Goal: Transaction & Acquisition: Purchase product/service

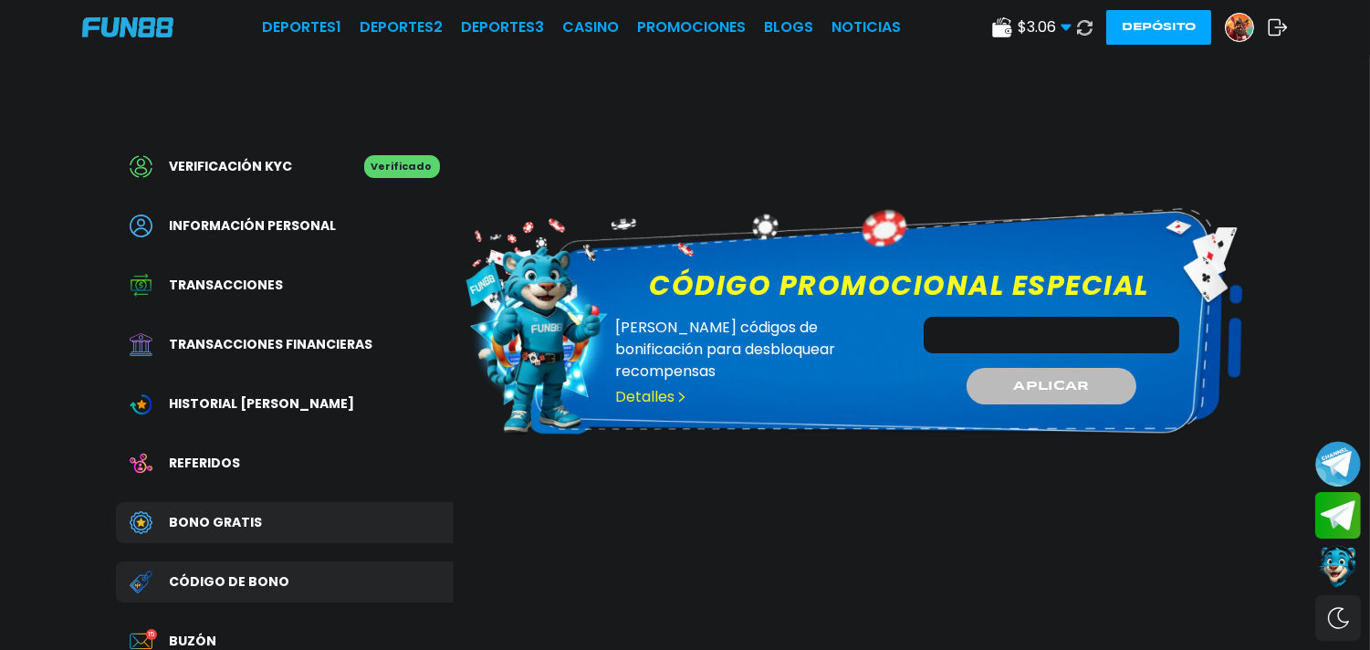
click at [972, 330] on input "Código promocional especial" at bounding box center [1052, 335] width 256 height 37
type input "**********"
click at [1033, 376] on span "APLICAR" at bounding box center [1052, 385] width 78 height 19
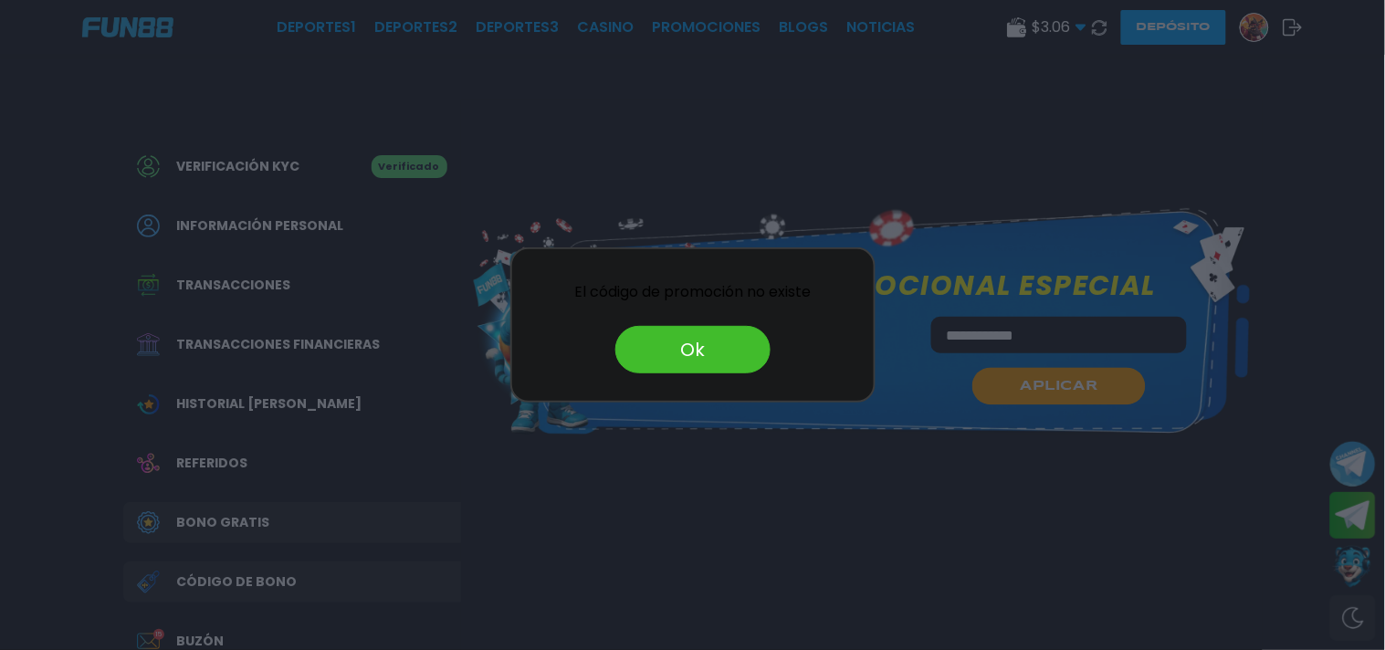
click at [707, 341] on button "Ok" at bounding box center [692, 349] width 155 height 47
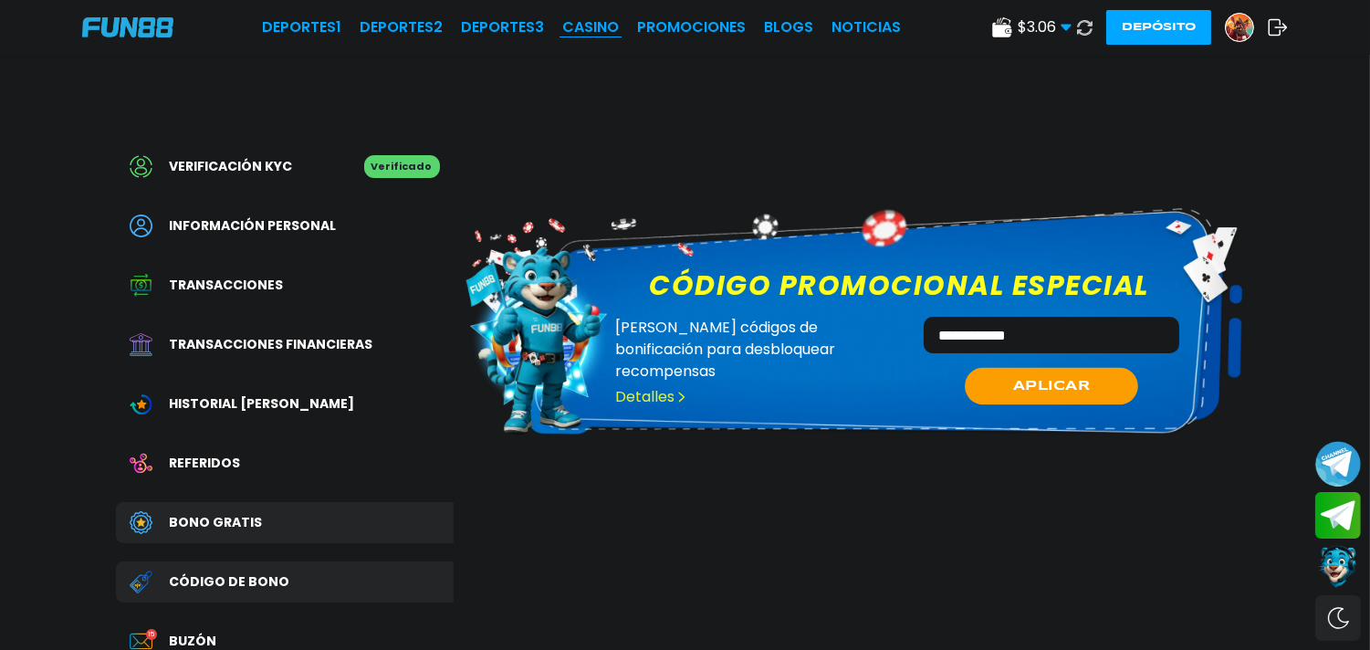
click at [582, 26] on link "CASINO" at bounding box center [590, 27] width 57 height 22
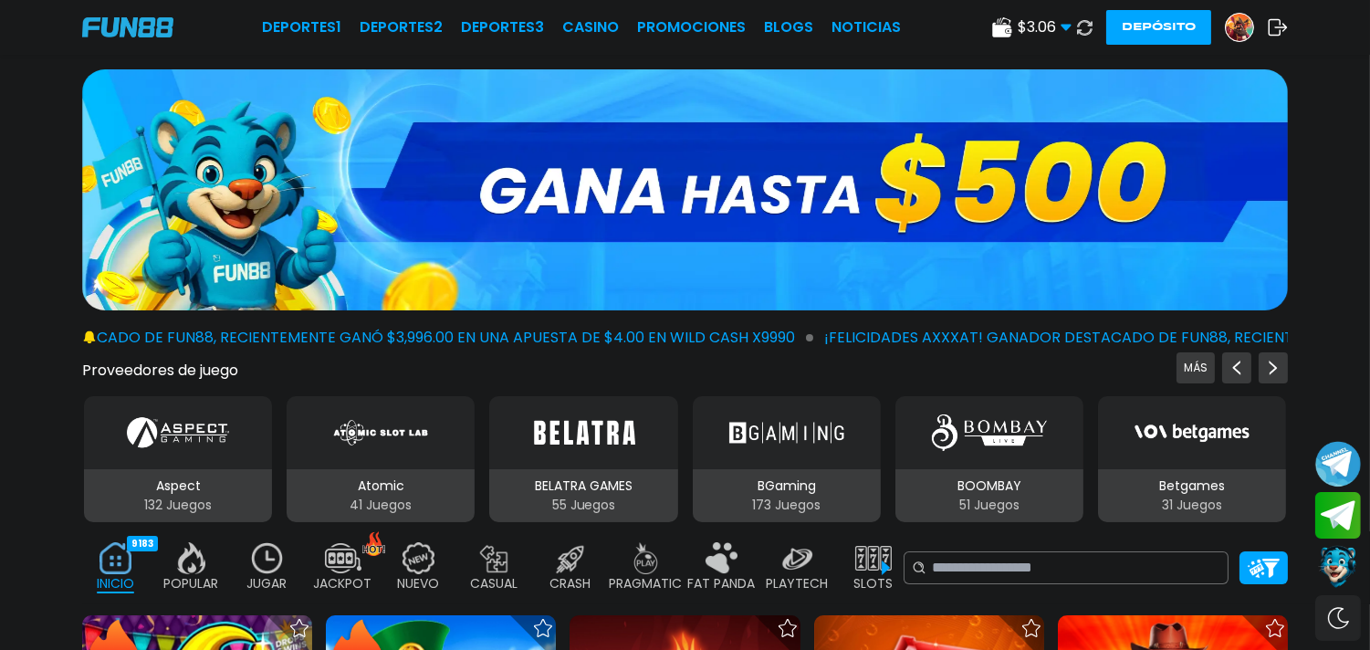
click at [279, 575] on p "JUGAR" at bounding box center [267, 583] width 40 height 19
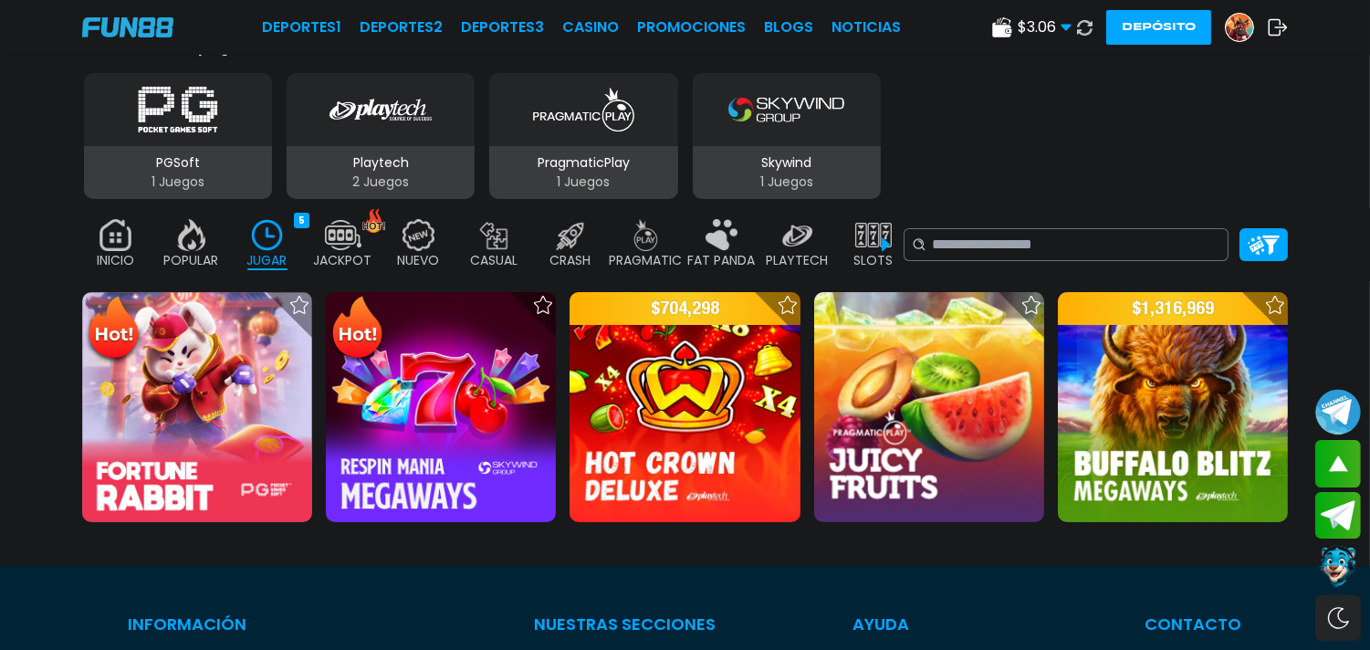
scroll to position [325, 0]
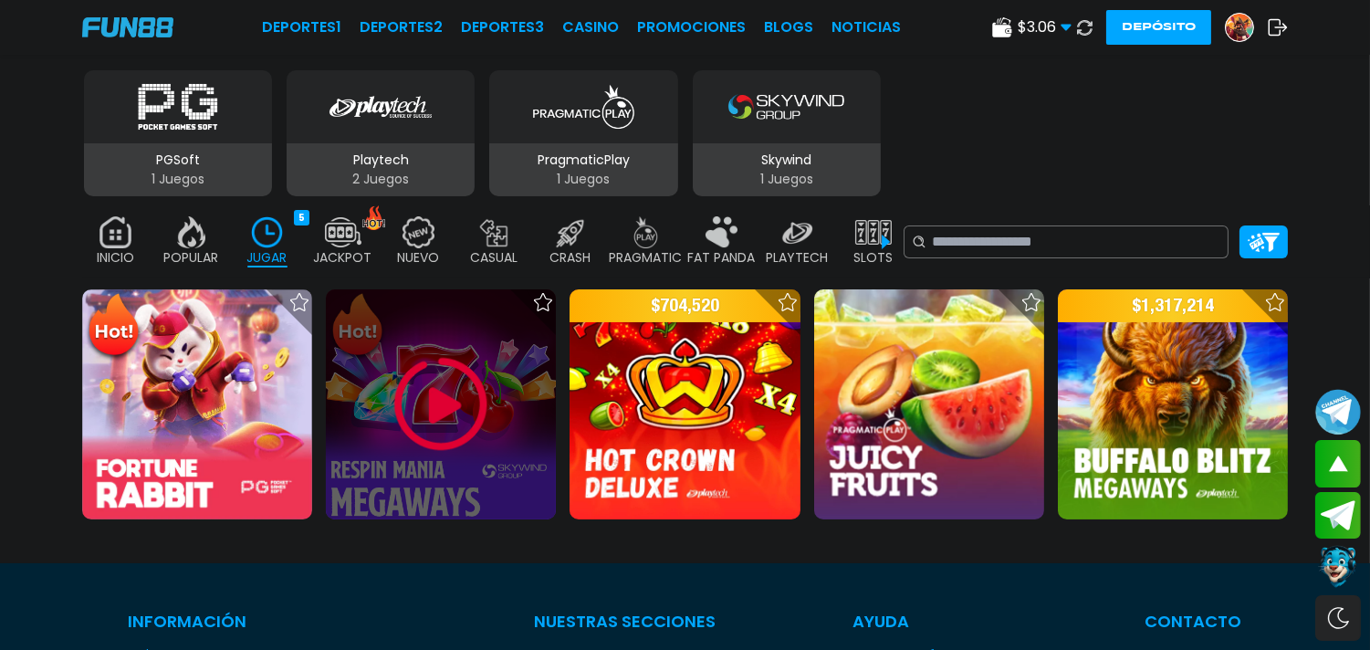
click at [440, 421] on img at bounding box center [441, 405] width 110 height 110
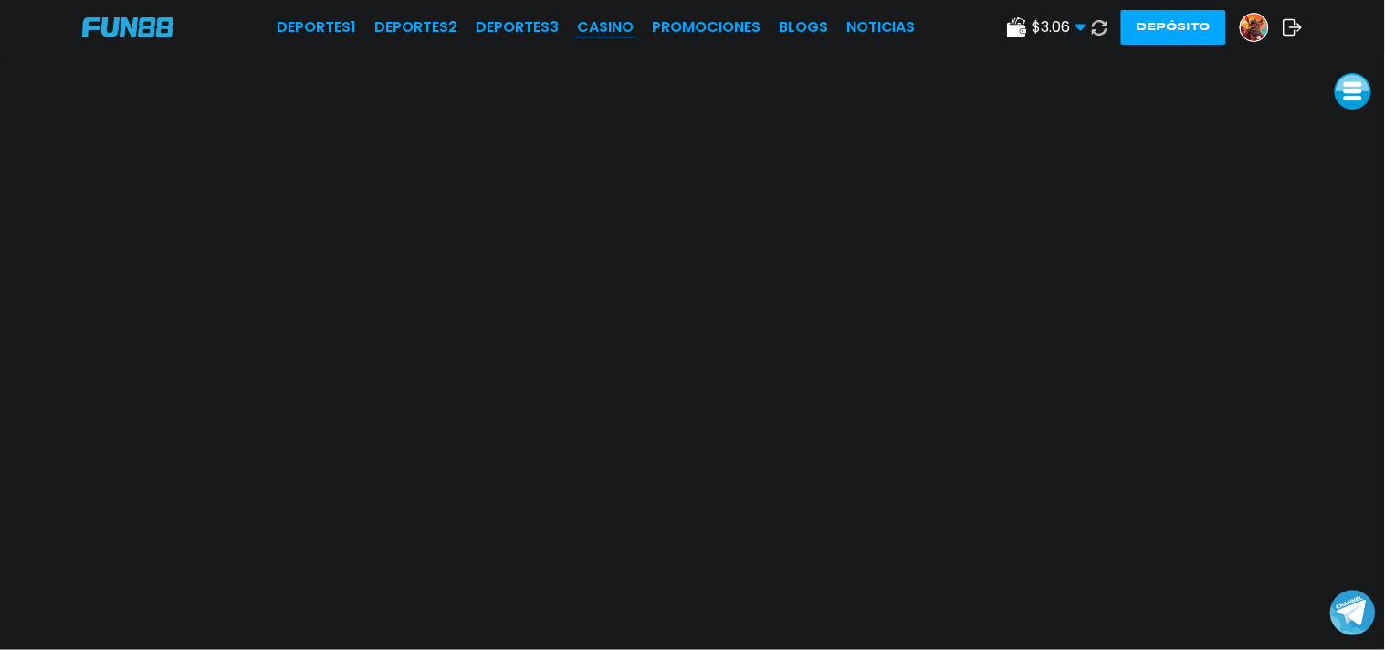
click at [603, 31] on link "CASINO" at bounding box center [605, 27] width 57 height 22
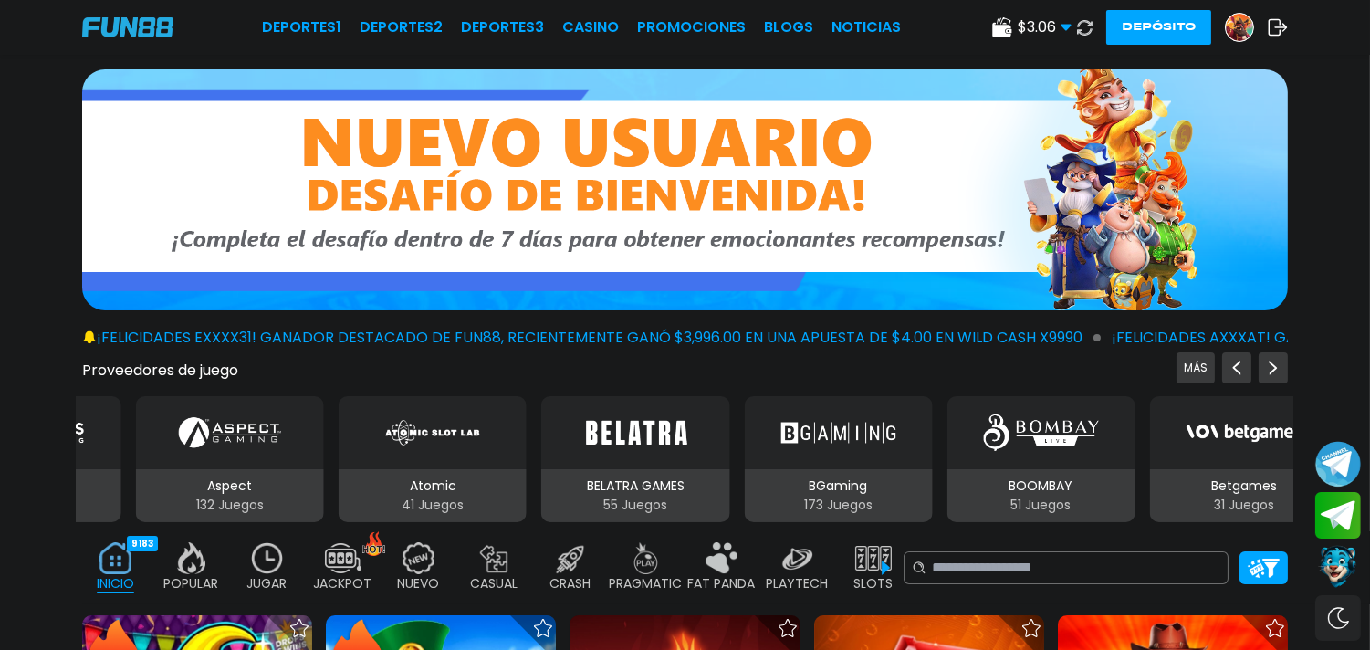
click at [1234, 33] on img at bounding box center [1239, 27] width 27 height 27
